Goal: Navigation & Orientation: Find specific page/section

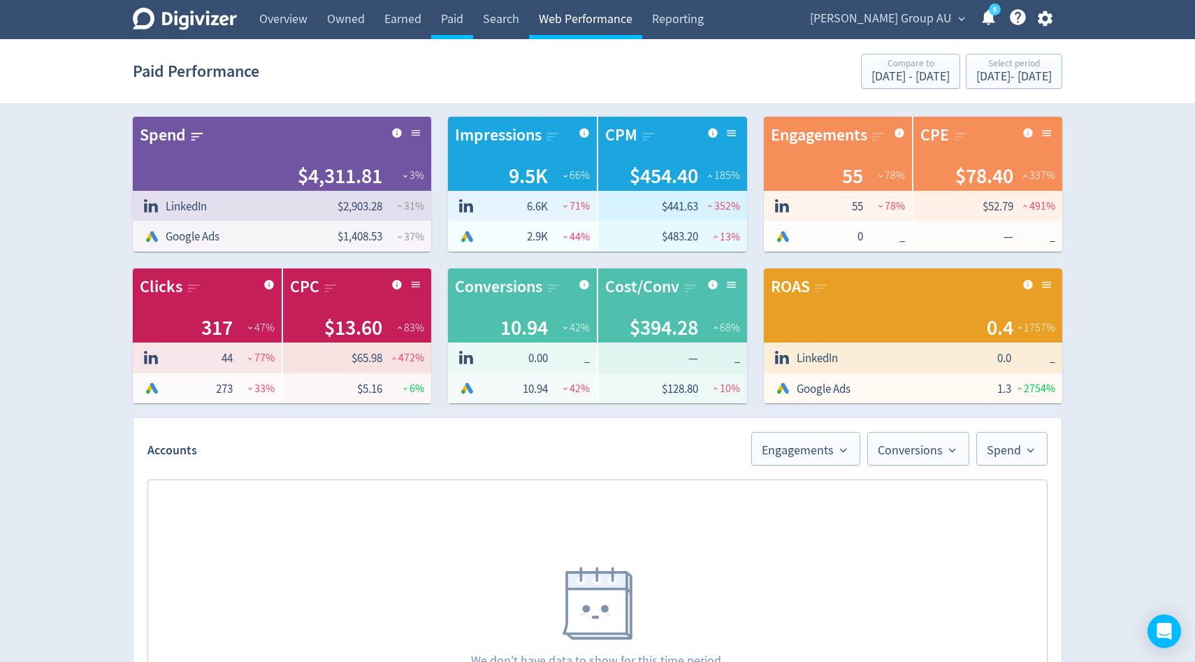
scroll to position [364, 0]
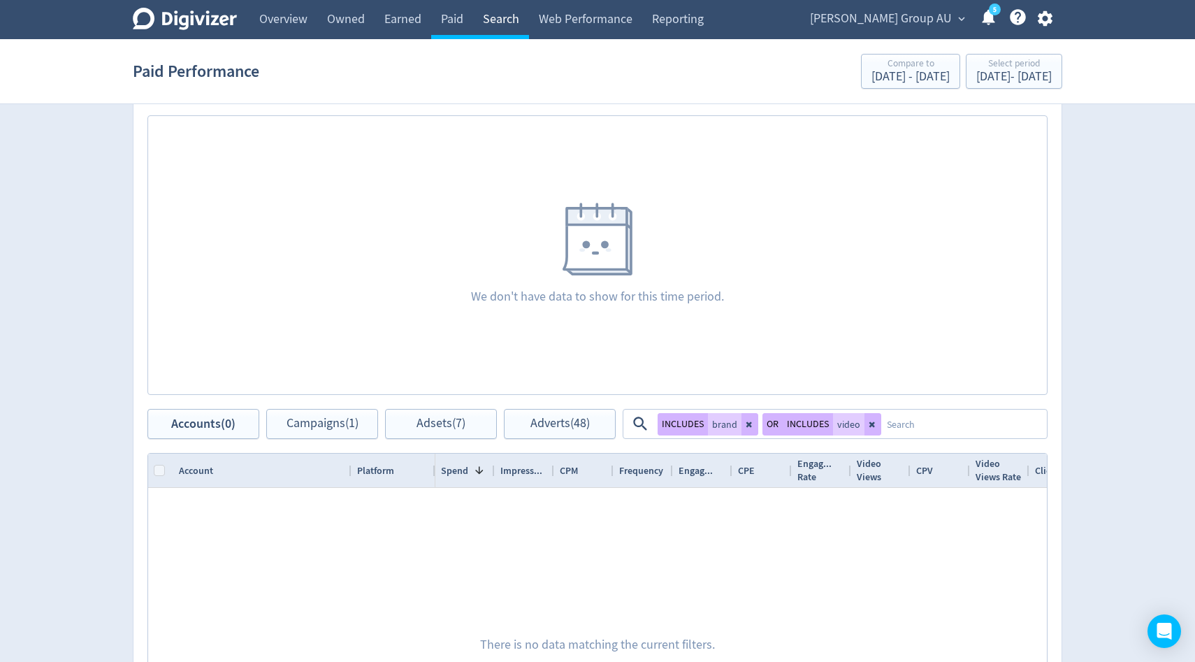
click at [500, 20] on link "Search" at bounding box center [501, 19] width 56 height 39
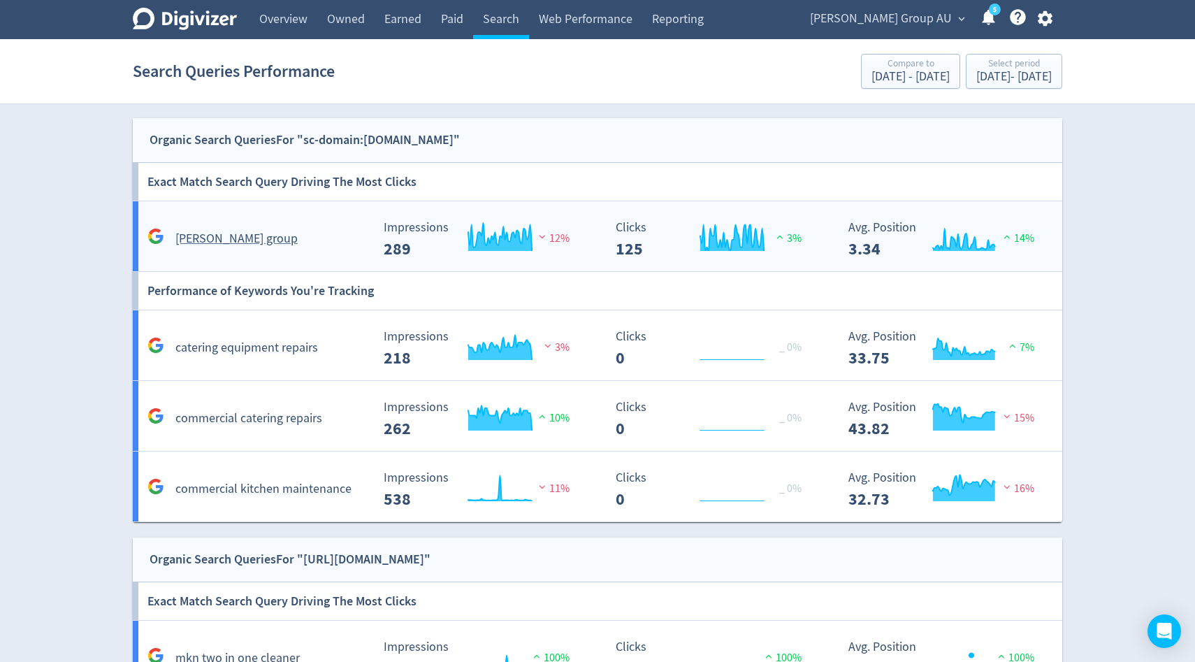
click at [518, 217] on div "Created with Highcharts 10.3.3 Impressions 289 12%" at bounding box center [487, 234] width 233 height 48
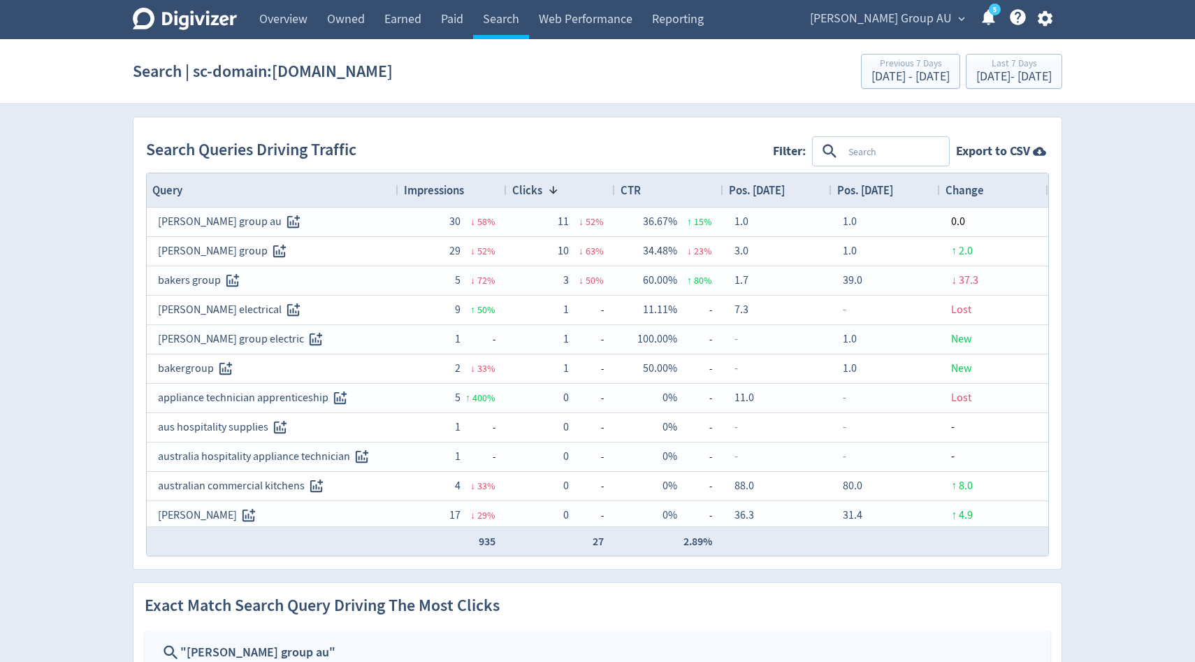
click at [839, 159] on icon at bounding box center [830, 151] width 19 height 19
click at [859, 148] on textarea at bounding box center [895, 151] width 105 height 26
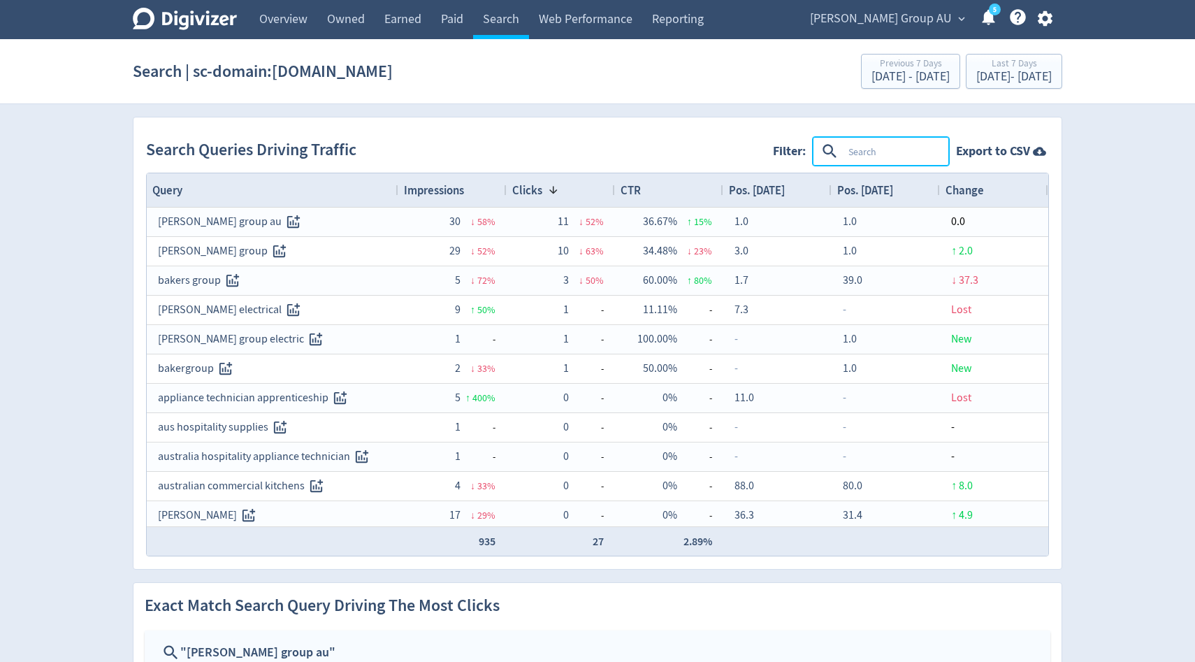
click at [859, 148] on textarea at bounding box center [895, 151] width 105 height 26
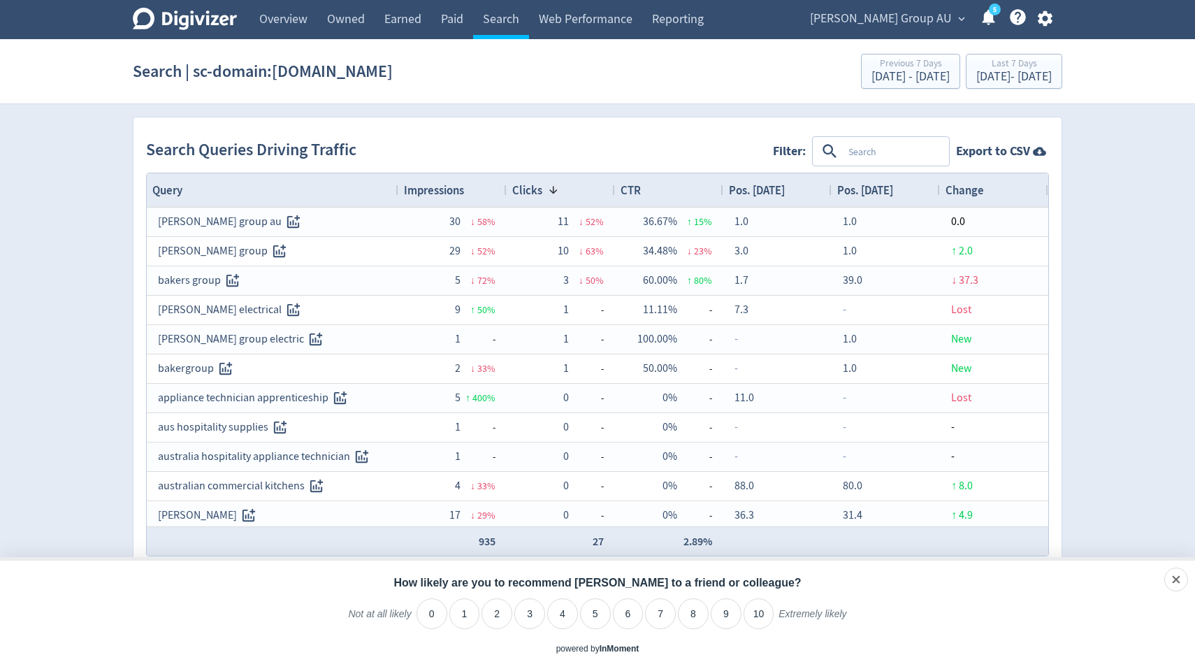
click at [1051, 19] on icon "button" at bounding box center [1045, 18] width 19 height 19
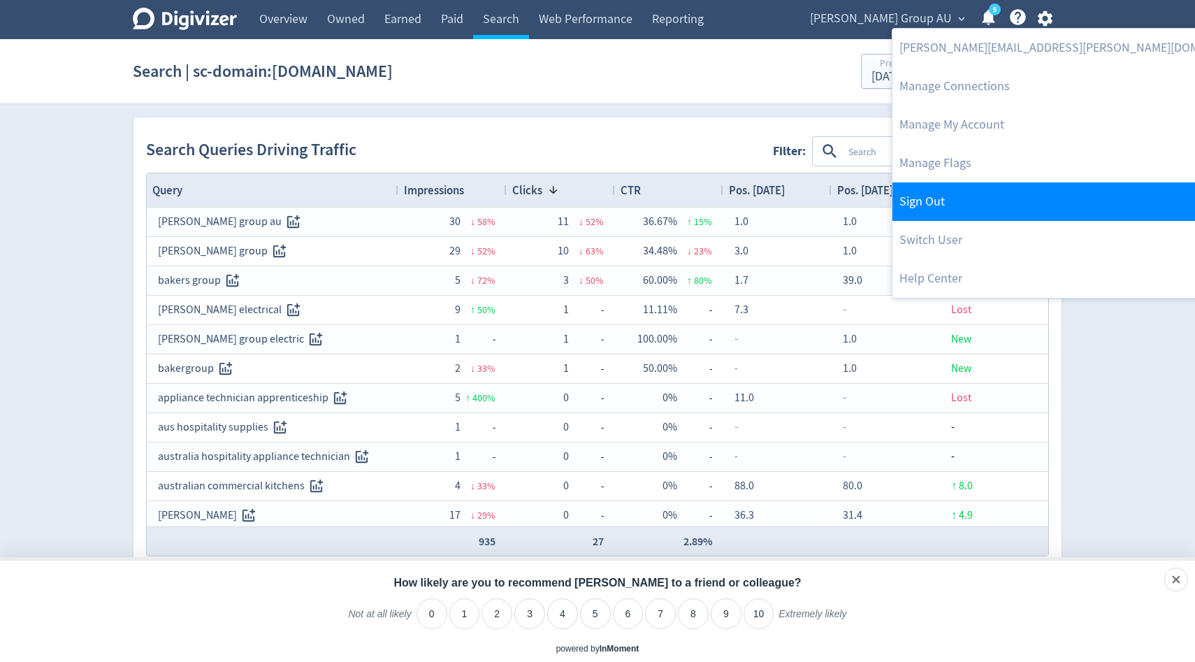
click at [941, 201] on link "Sign Out" at bounding box center [1079, 201] width 373 height 38
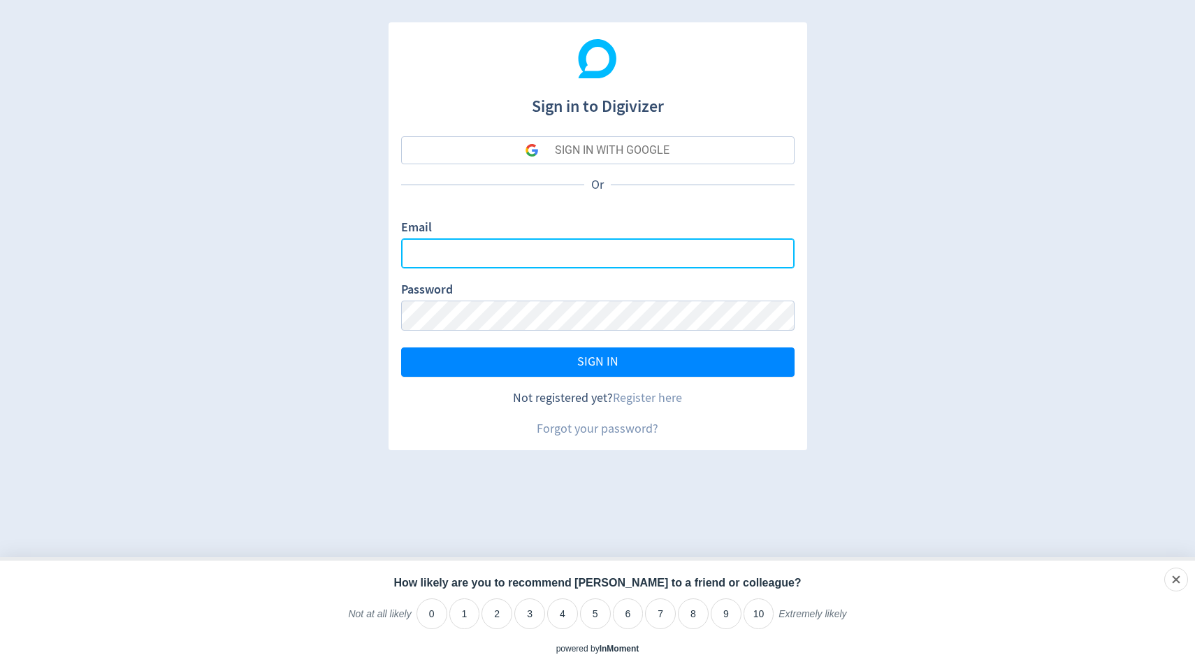
click at [546, 247] on input "Email" at bounding box center [598, 253] width 394 height 30
type input "[PERSON_NAME][EMAIL_ADDRESS][PERSON_NAME][DOMAIN_NAME]"
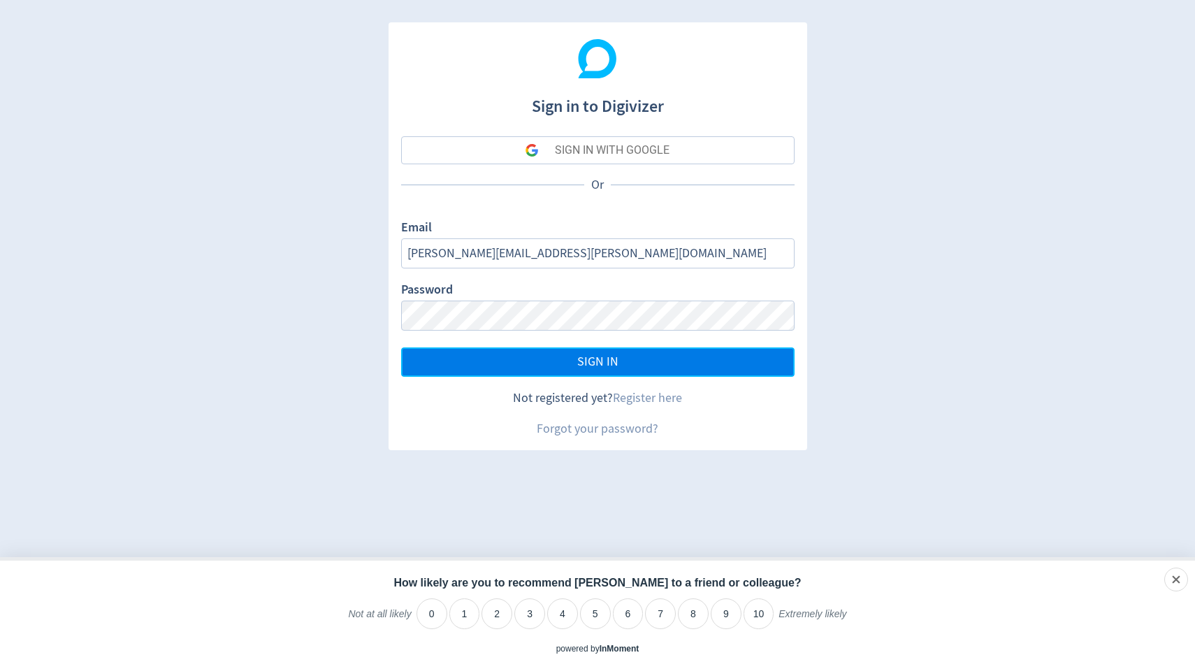
click at [597, 365] on span "SIGN IN" at bounding box center [597, 362] width 41 height 13
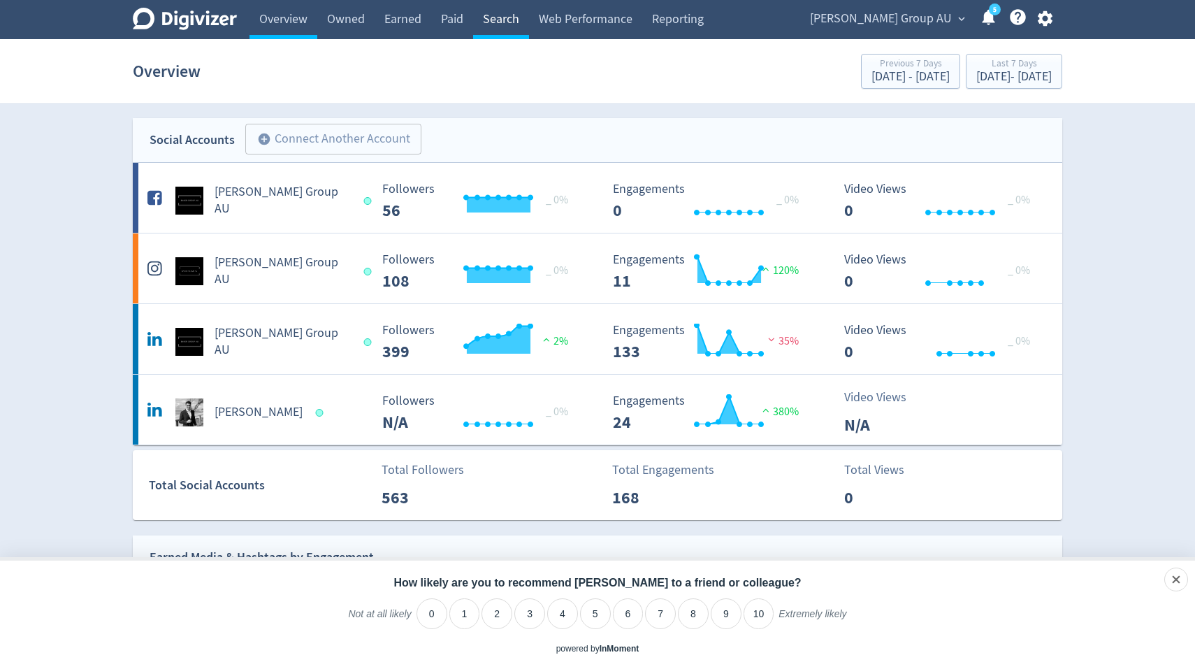
click at [503, 23] on link "Search" at bounding box center [501, 19] width 56 height 39
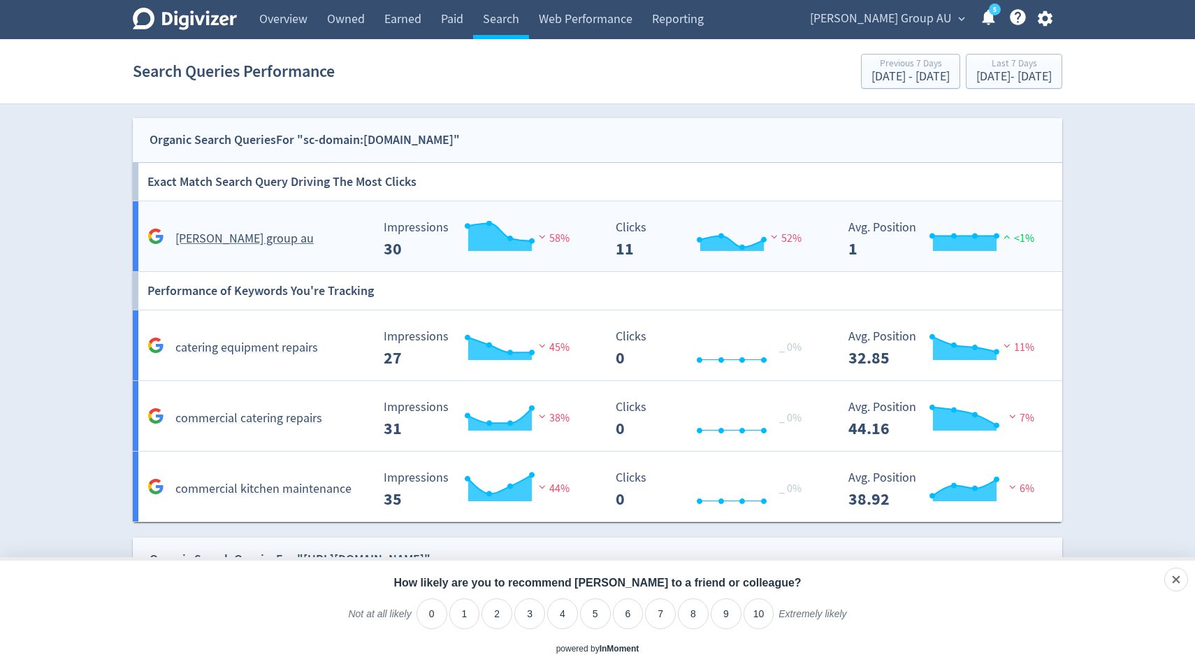
click at [547, 216] on div "Created with Highcharts 10.3.3 Impressions 30 58%" at bounding box center [487, 234] width 233 height 48
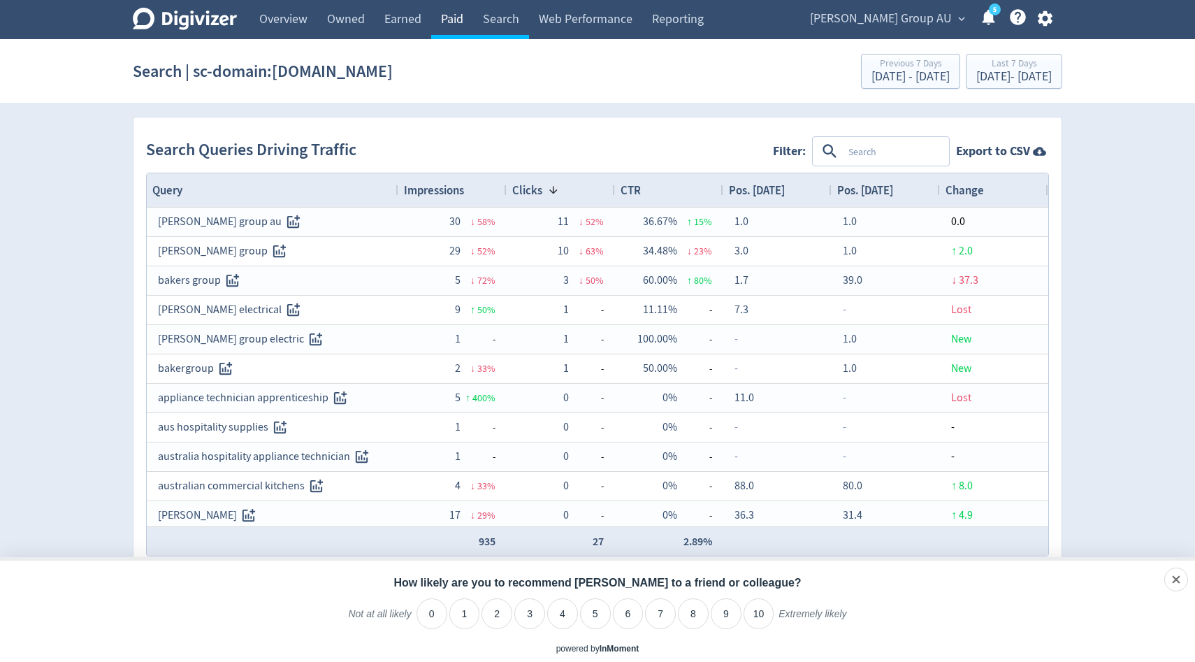
click at [460, 24] on link "Paid" at bounding box center [452, 19] width 42 height 39
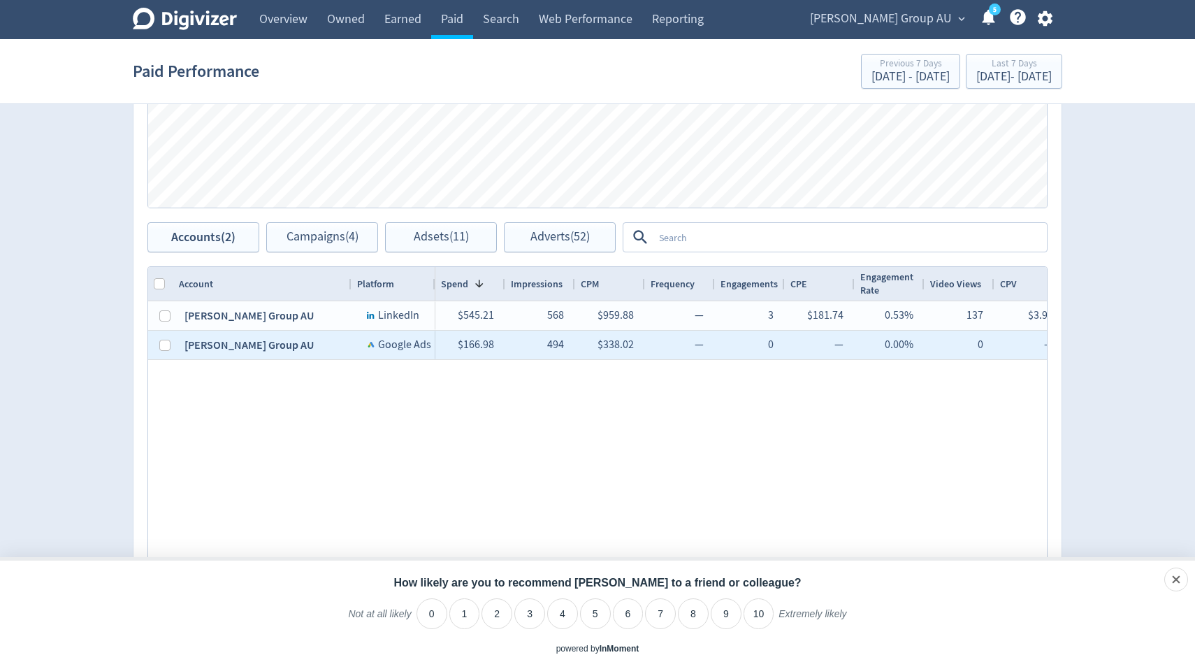
scroll to position [554, 0]
